Goal: Navigation & Orientation: Find specific page/section

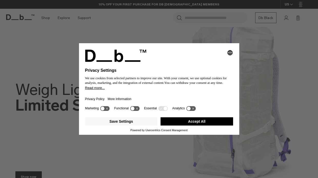
click at [195, 109] on icon at bounding box center [190, 108] width 9 height 5
click at [193, 110] on icon at bounding box center [190, 108] width 9 height 5
click at [163, 111] on icon at bounding box center [162, 108] width 9 height 5
click at [188, 123] on button "Accept All" at bounding box center [197, 121] width 73 height 8
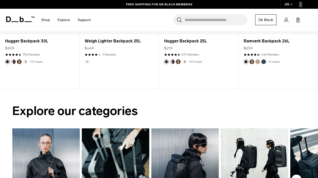
scroll to position [321, 0]
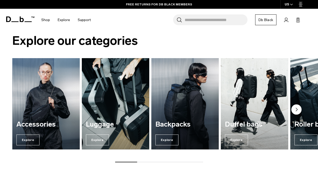
click at [60, 111] on img "1 / 7" at bounding box center [46, 103] width 70 height 94
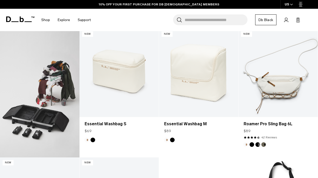
scroll to position [291, 0]
